Goal: Transaction & Acquisition: Purchase product/service

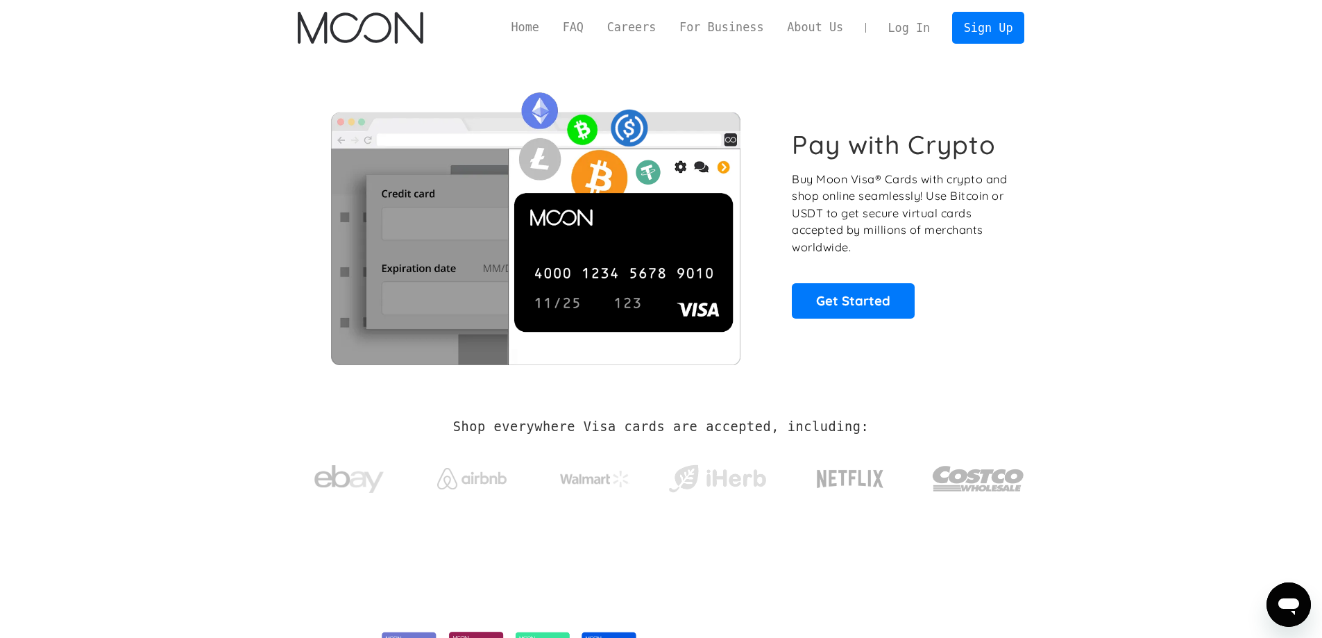
click at [902, 30] on link "Log In" at bounding box center [909, 27] width 65 height 31
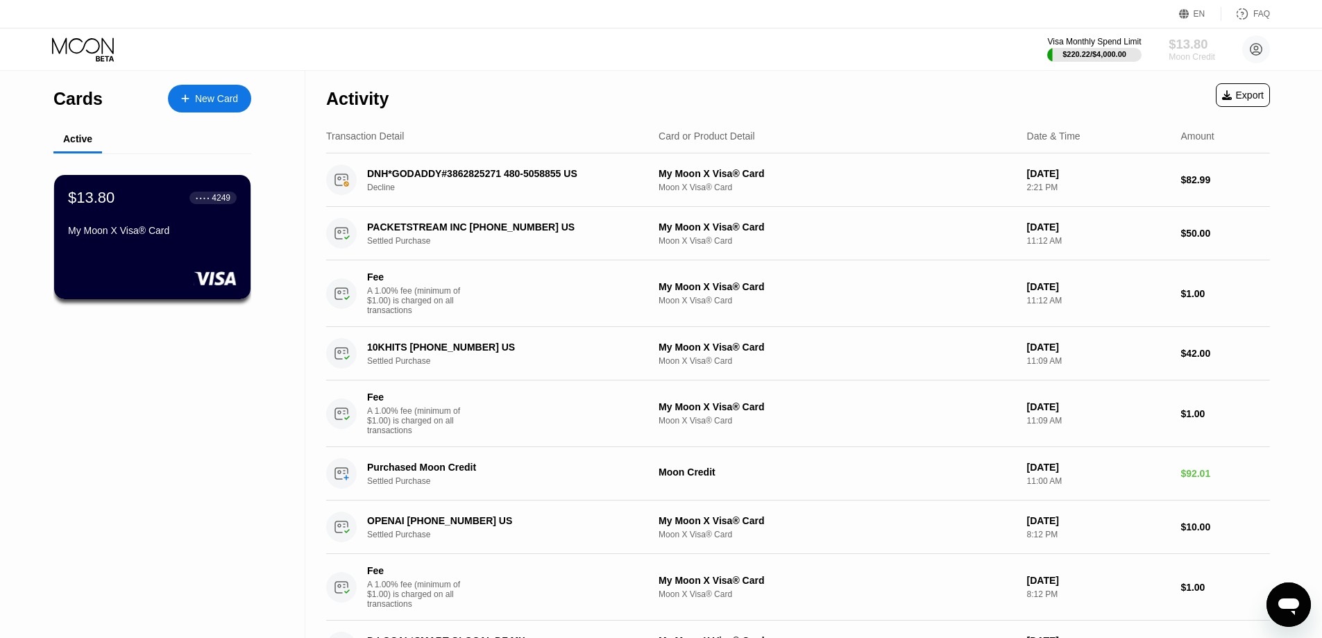
click at [1195, 44] on div "$13.80" at bounding box center [1192, 44] width 47 height 15
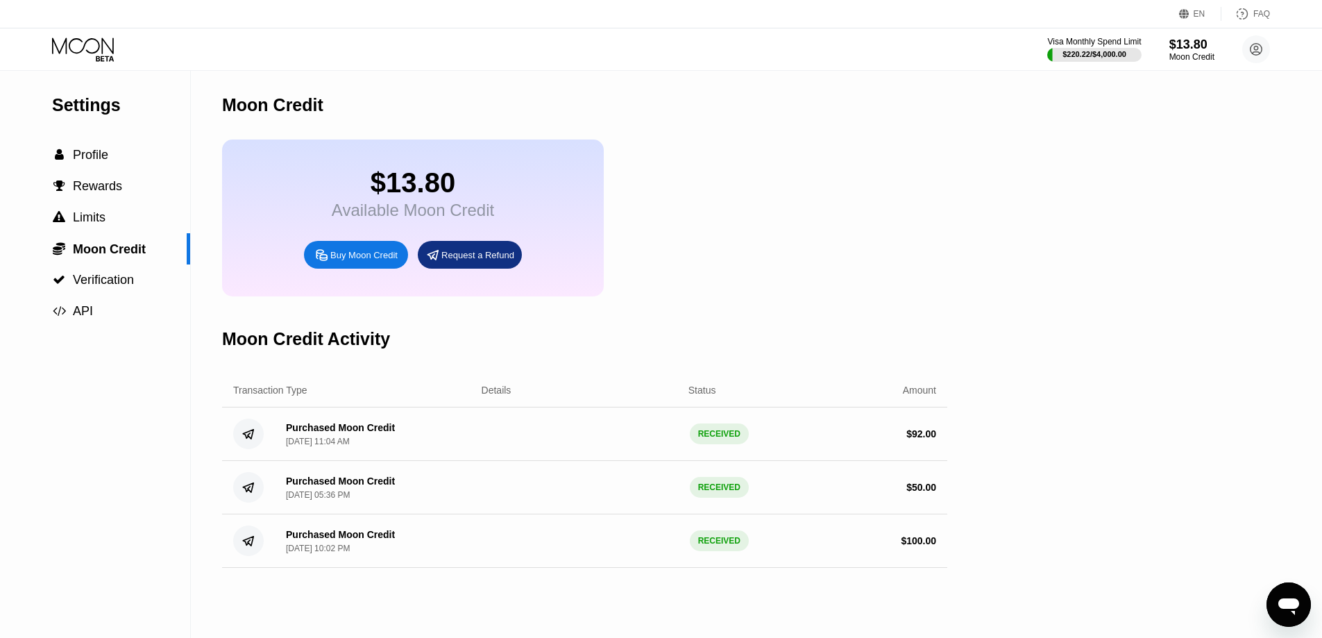
click at [342, 261] on div "Buy Moon Credit" at bounding box center [363, 255] width 67 height 12
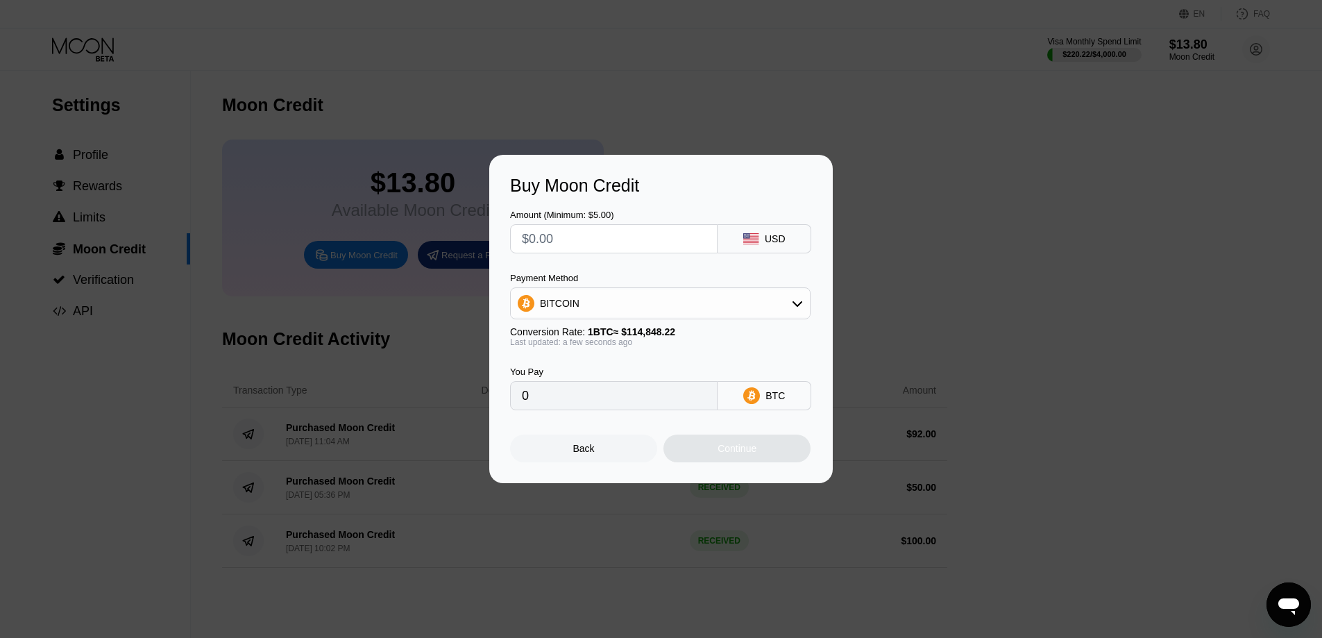
click at [635, 238] on input "text" at bounding box center [614, 239] width 184 height 28
click at [596, 308] on div "BITCOIN" at bounding box center [660, 303] width 299 height 28
click at [566, 378] on span "USDT on TRON" at bounding box center [579, 372] width 70 height 11
type input "0.00"
click at [582, 236] on input "text" at bounding box center [614, 239] width 184 height 28
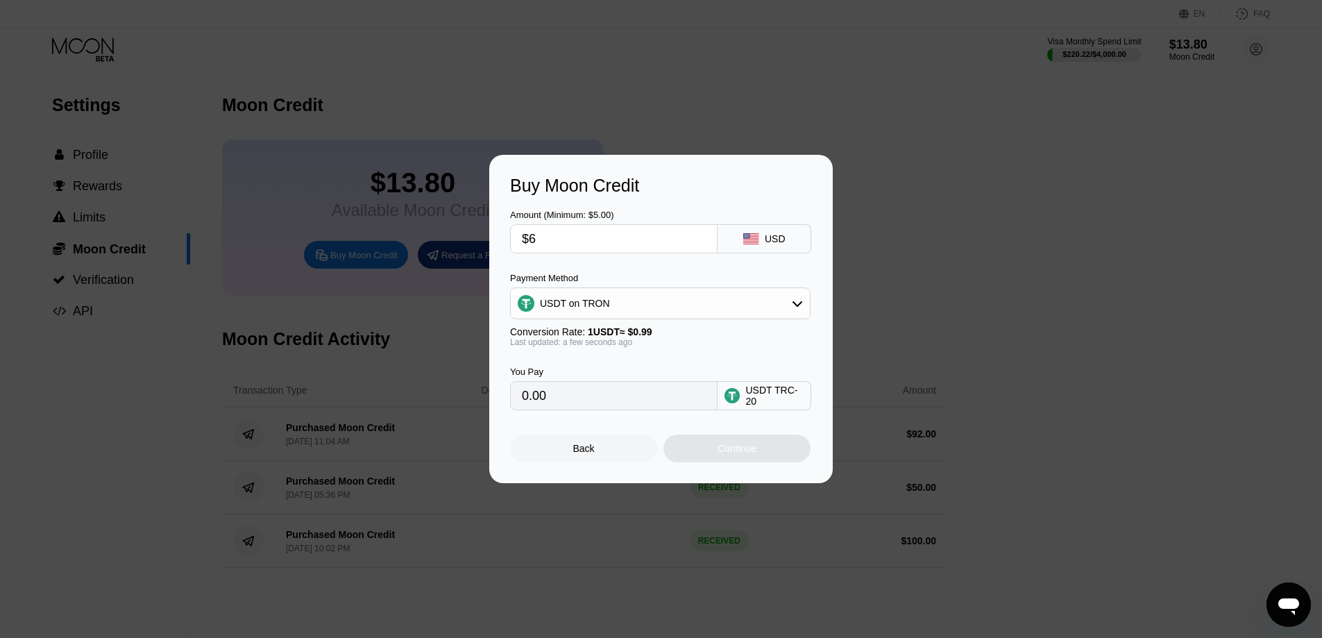
type input "$61"
type input "61.62"
type input "$61"
click at [701, 448] on div "Continue" at bounding box center [737, 449] width 147 height 28
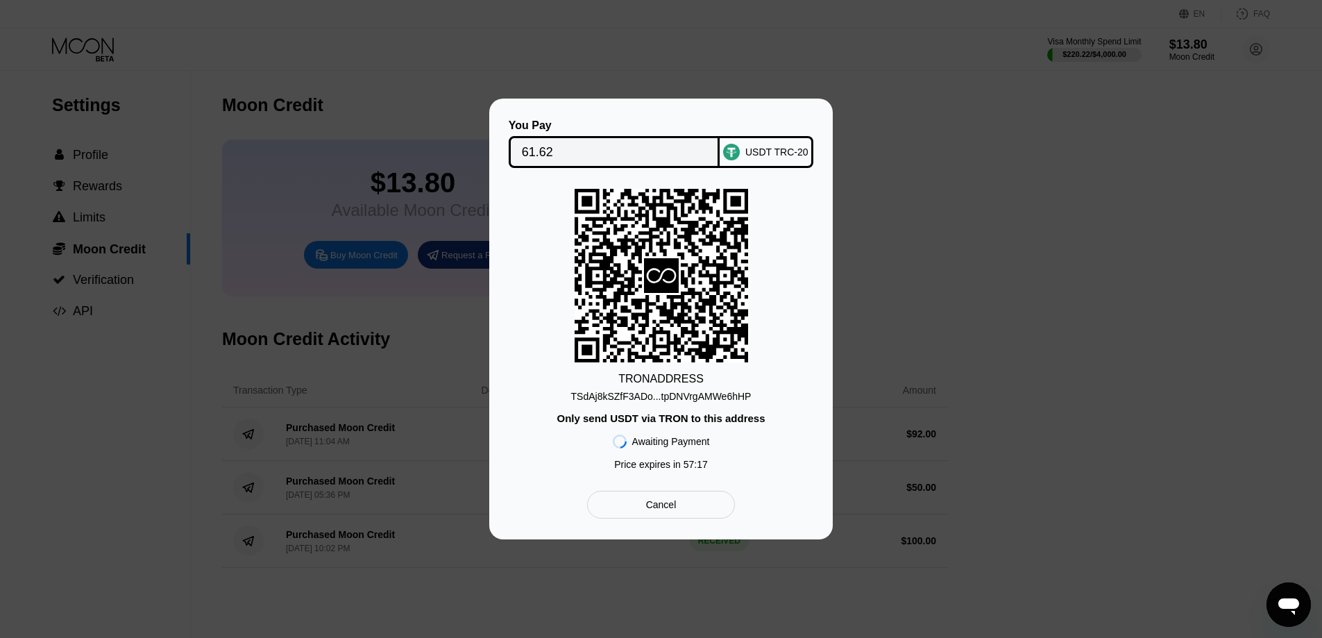
click at [607, 401] on div "TSdAj8kSZfF3ADo...tpDNVrgAMWe6hHP" at bounding box center [661, 396] width 180 height 11
drag, startPoint x: 707, startPoint y: 398, endPoint x: 77, endPoint y: 401, distance: 630.4
click at [707, 398] on div "TSdAj8kSZfF3ADo...tpDNVrgAMWe6hHP" at bounding box center [661, 396] width 180 height 11
click at [696, 395] on div "TSdAj8kSZfF3ADo...tpDNVrgAMWe6hHP" at bounding box center [661, 396] width 180 height 11
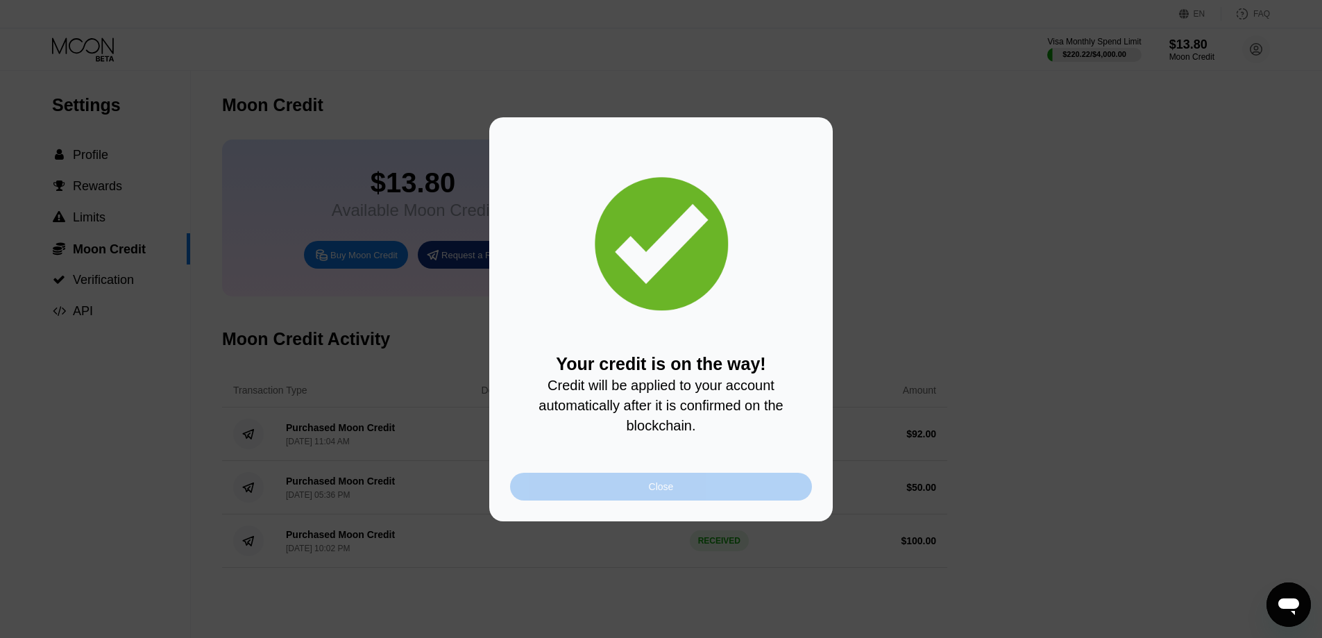
click at [666, 480] on div "Close" at bounding box center [661, 487] width 302 height 28
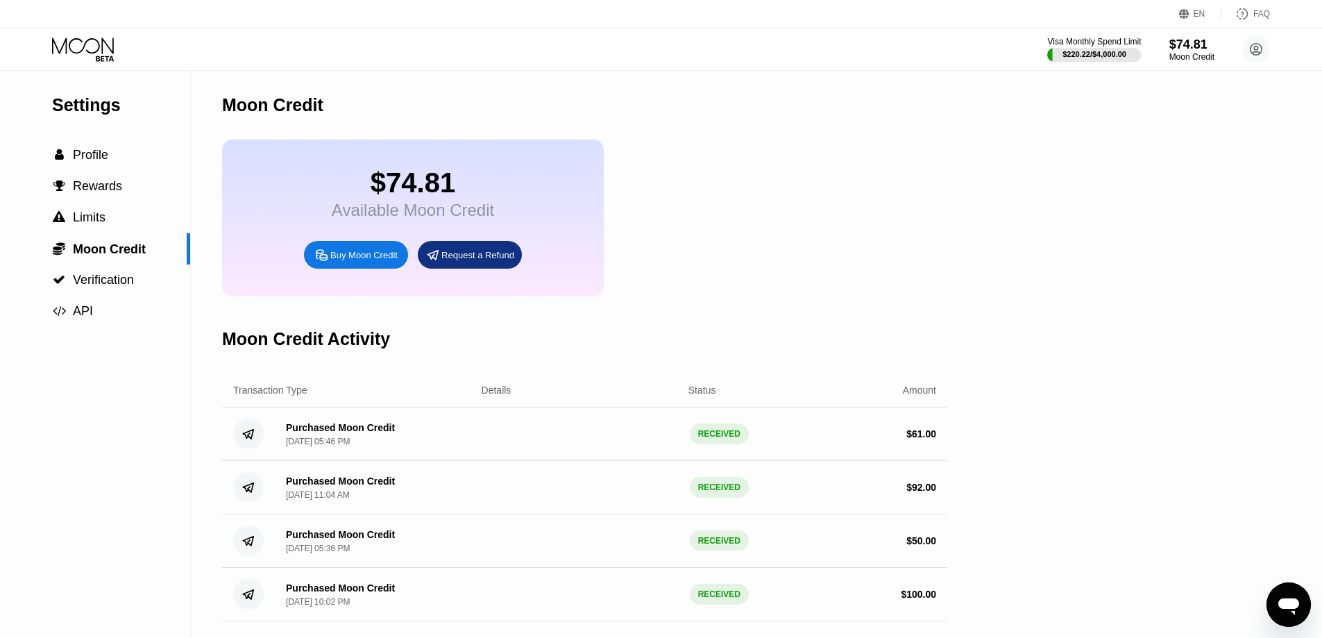
click at [94, 39] on icon at bounding box center [83, 45] width 62 height 16
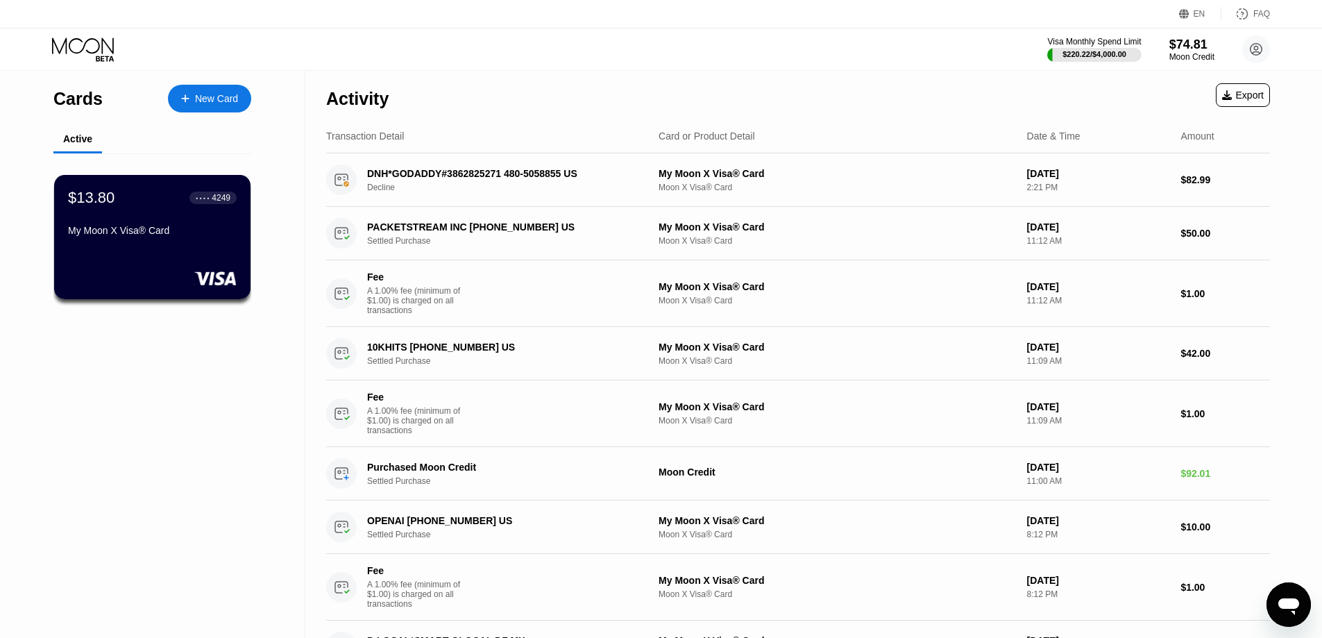
click at [163, 230] on div "My Moon X Visa® Card" at bounding box center [152, 230] width 169 height 11
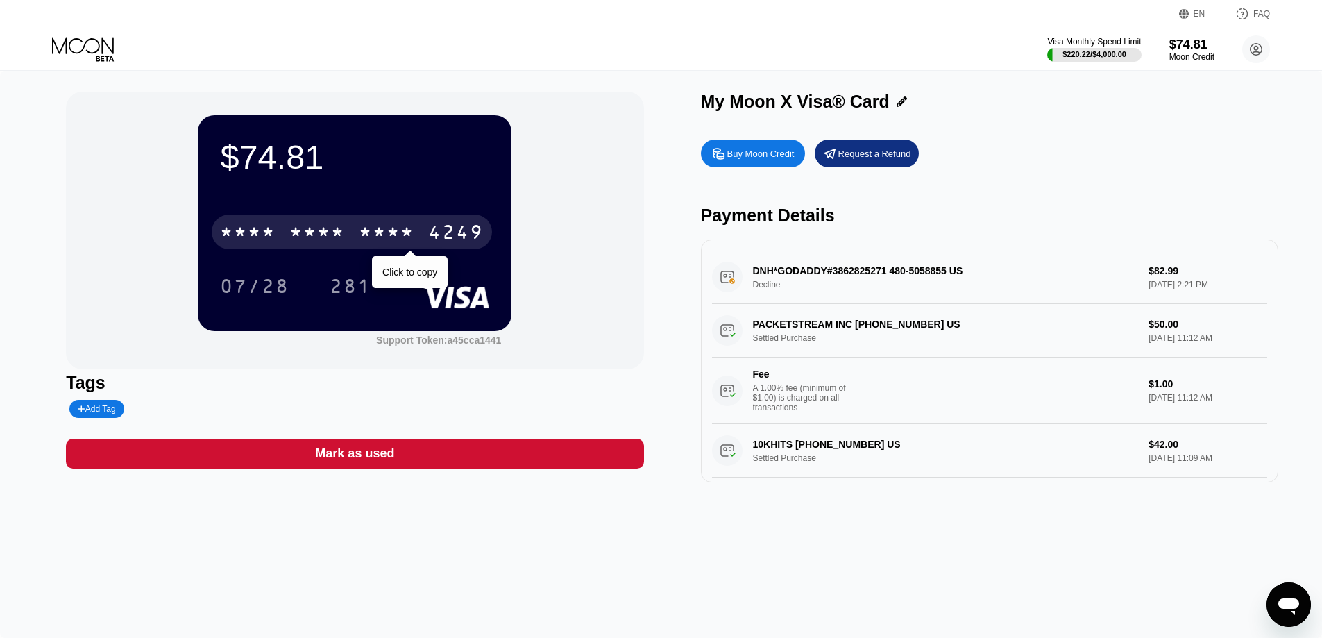
drag, startPoint x: 353, startPoint y: 241, endPoint x: 28, endPoint y: 292, distance: 329.6
click at [353, 241] on div "* * * * * * * * * * * * 4249" at bounding box center [352, 232] width 280 height 35
